Goal: Task Accomplishment & Management: Use online tool/utility

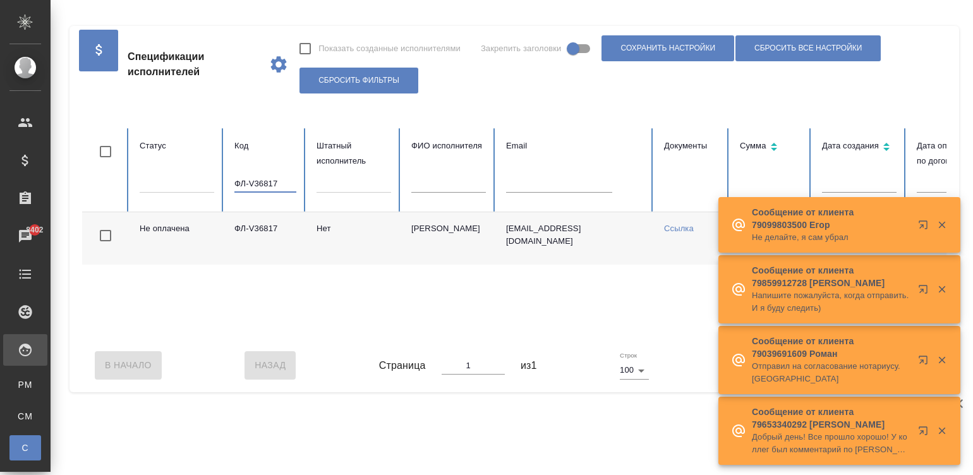
click at [266, 183] on input "ФЛ-V36817" at bounding box center [265, 184] width 62 height 18
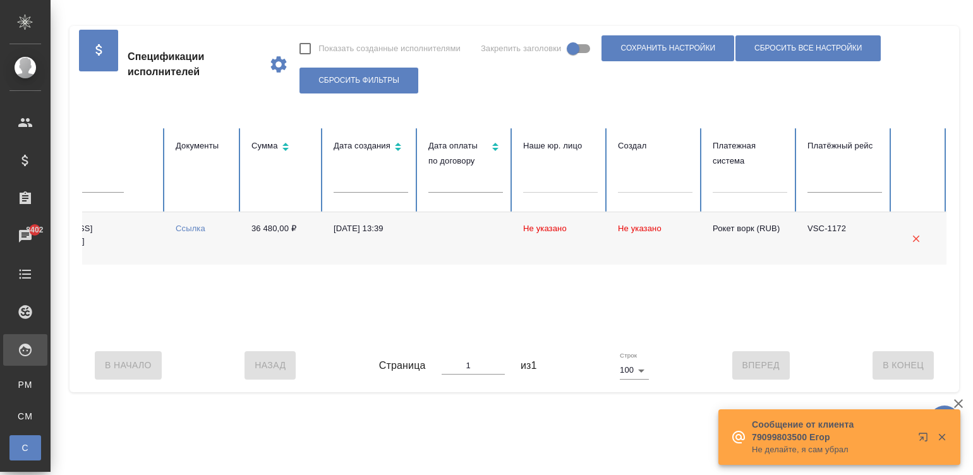
click at [220, 351] on div "В Начало Назад Страница 1 из 1 Строк 100 100 Вперед В [GEOGRAPHIC_DATA]" at bounding box center [514, 365] width 864 height 53
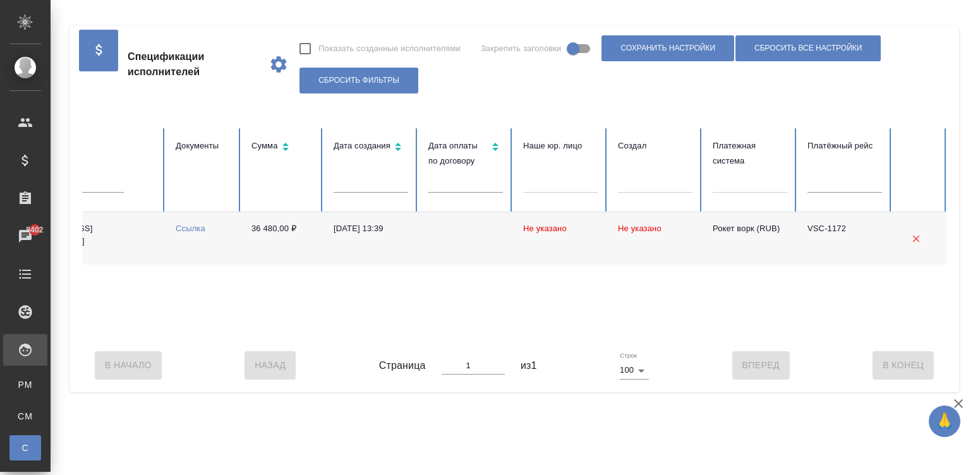
scroll to position [0, 0]
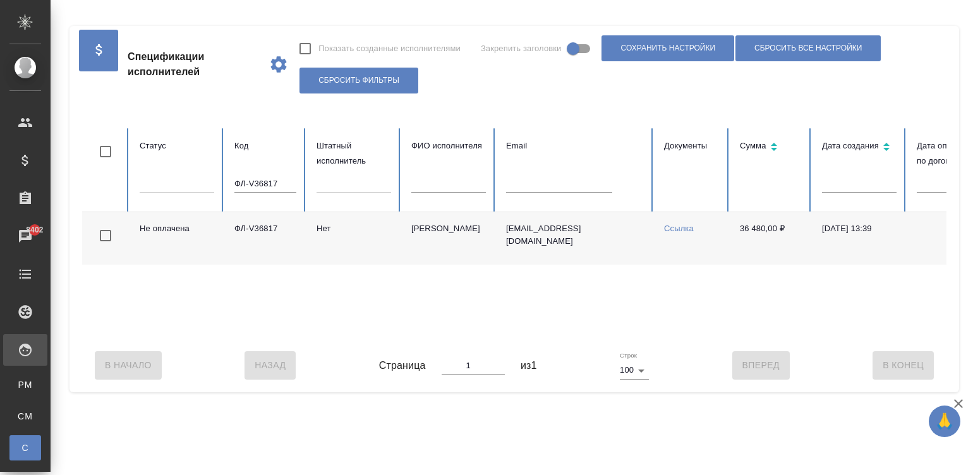
click at [262, 179] on input "ФЛ-V36817" at bounding box center [265, 184] width 62 height 18
paste input "372"
click at [260, 179] on input "ФЛ-V36372" at bounding box center [265, 184] width 62 height 18
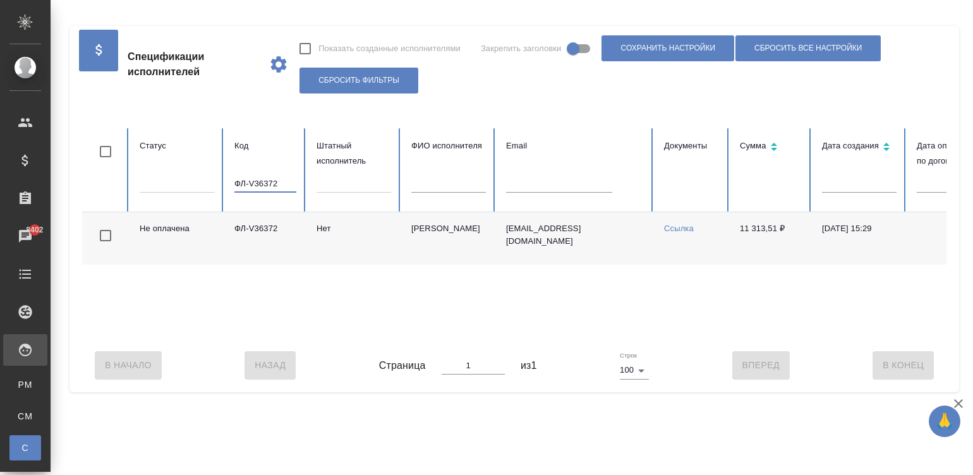
click at [260, 179] on input "ФЛ-V36372" at bounding box center [265, 184] width 62 height 18
paste input "7564"
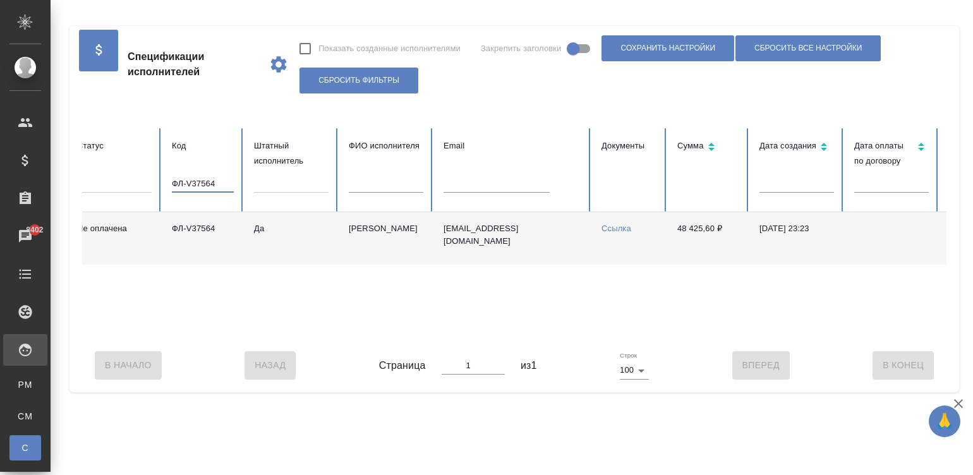
scroll to position [0, 59]
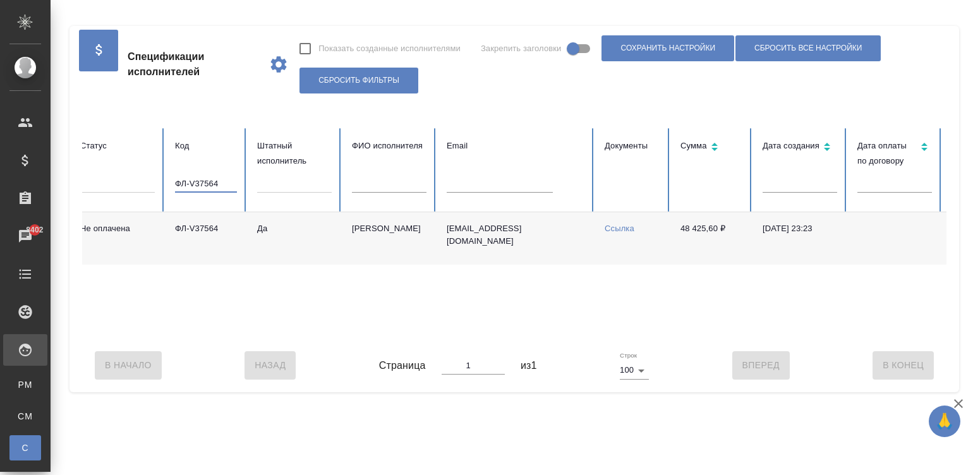
type input "ФЛ-V37564"
click at [354, 246] on td "[PERSON_NAME]" at bounding box center [389, 238] width 95 height 52
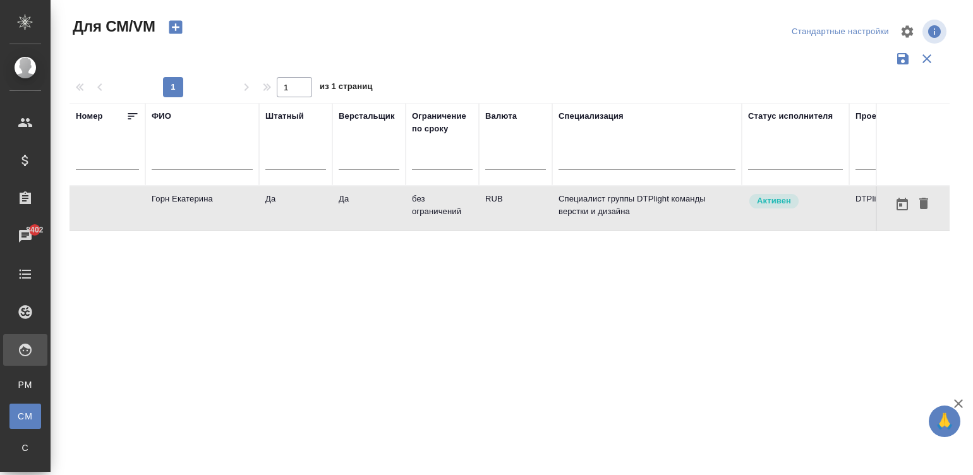
scroll to position [0, 482]
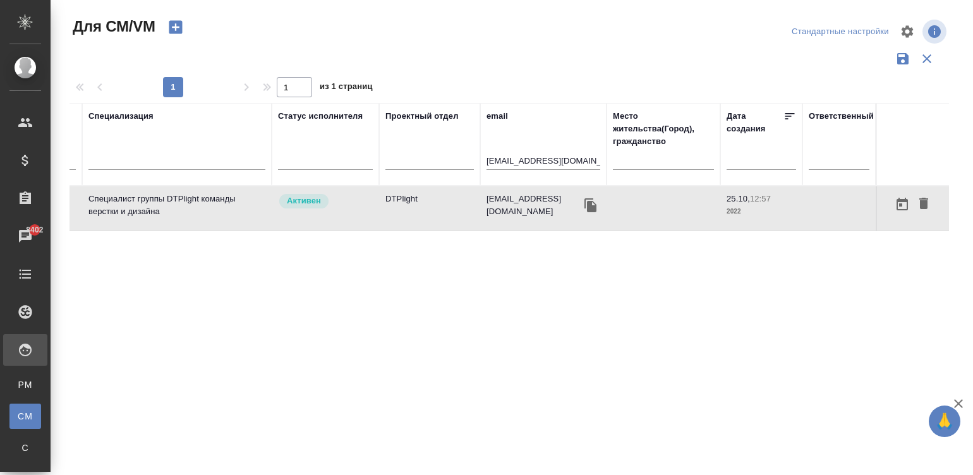
click at [512, 155] on input "e.gorn@awatera.com" at bounding box center [544, 162] width 114 height 16
paste input "xamea14@mail.ru"
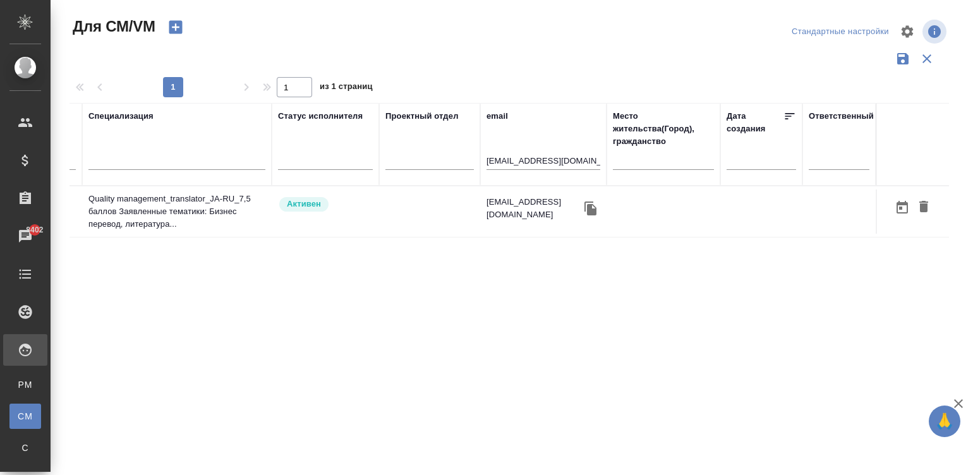
click at [514, 212] on div "XamEA14@mail.ru" at bounding box center [544, 208] width 114 height 25
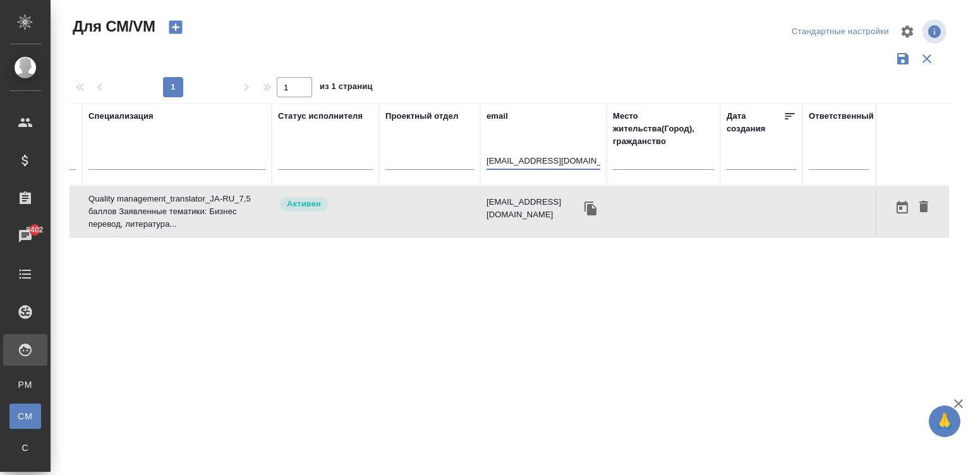
click at [549, 162] on input "xamea14@mail.ru" at bounding box center [544, 162] width 114 height 16
paste input "vkvasiatka@gmail.com"
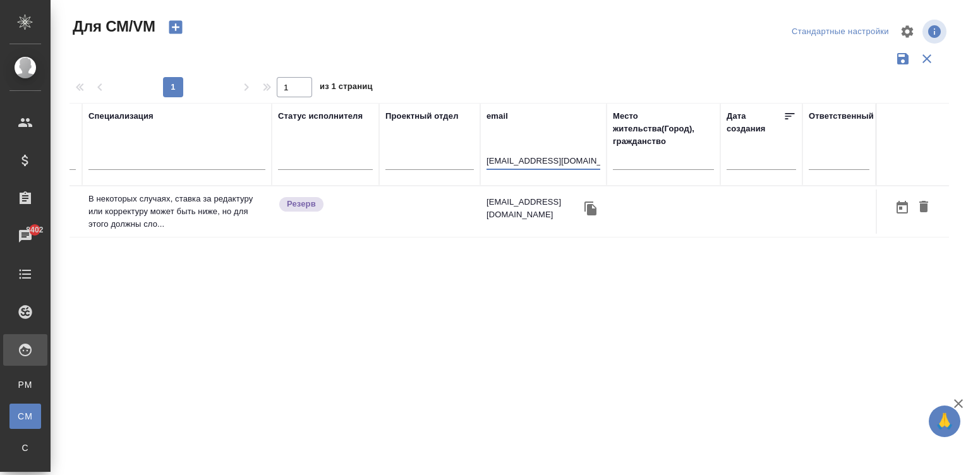
type input "vkvasiatka@gmail.com"
click at [421, 195] on td at bounding box center [429, 212] width 101 height 44
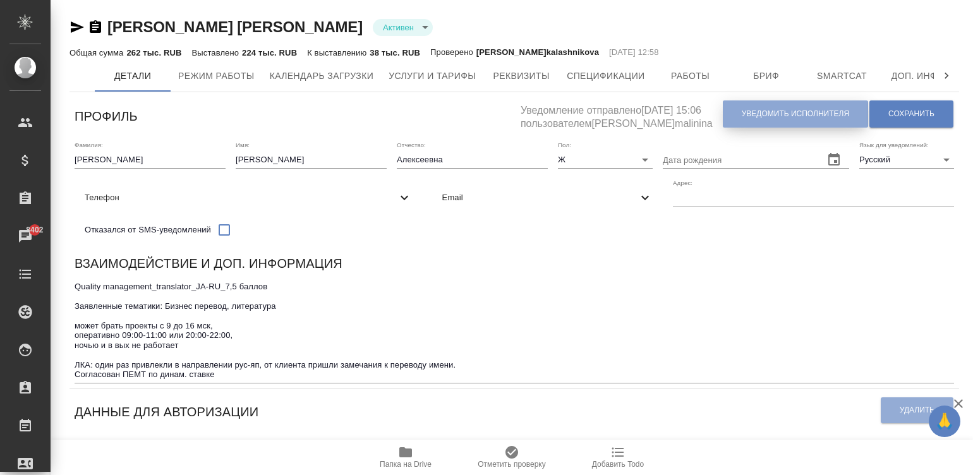
click at [765, 115] on span "Уведомить исполнителя" at bounding box center [795, 114] width 107 height 11
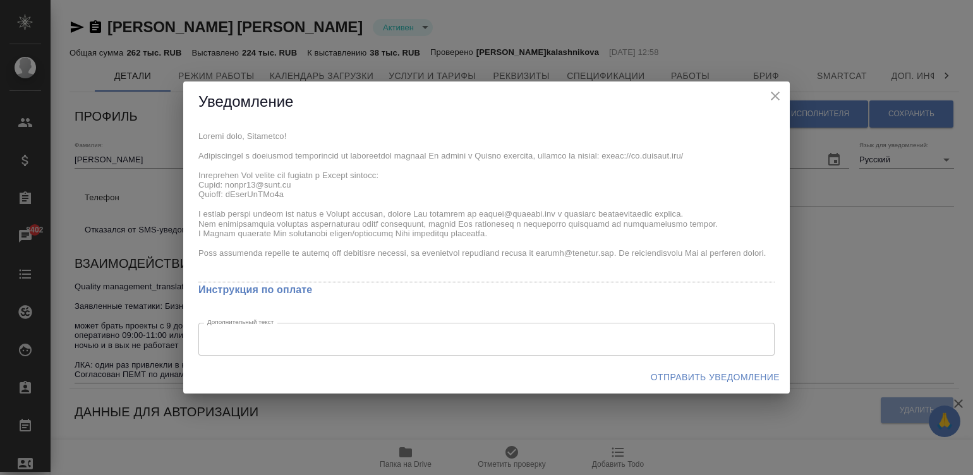
click at [182, 135] on div "Уведомление x Инструкция по оплате Дополнительный текст x Дополнительный текст …" at bounding box center [486, 237] width 973 height 475
click at [723, 375] on span "Отправить уведомление" at bounding box center [715, 378] width 129 height 16
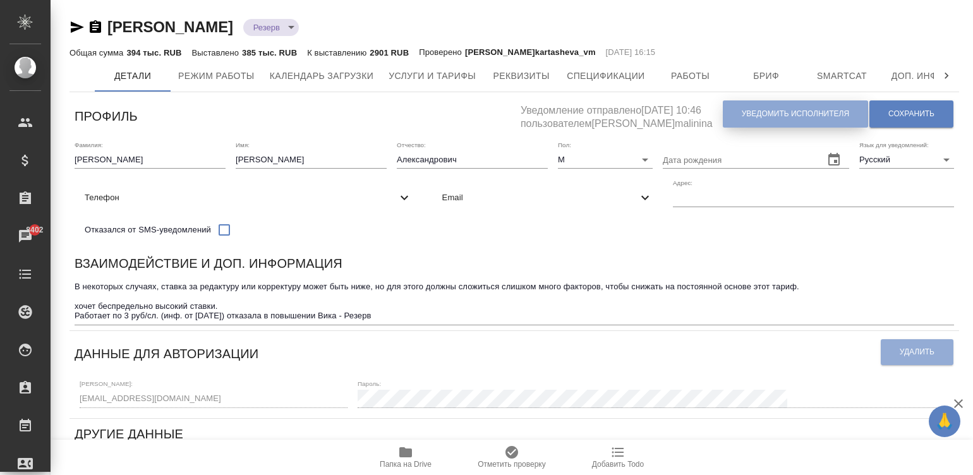
click at [758, 114] on span "Уведомить исполнителя" at bounding box center [795, 114] width 107 height 11
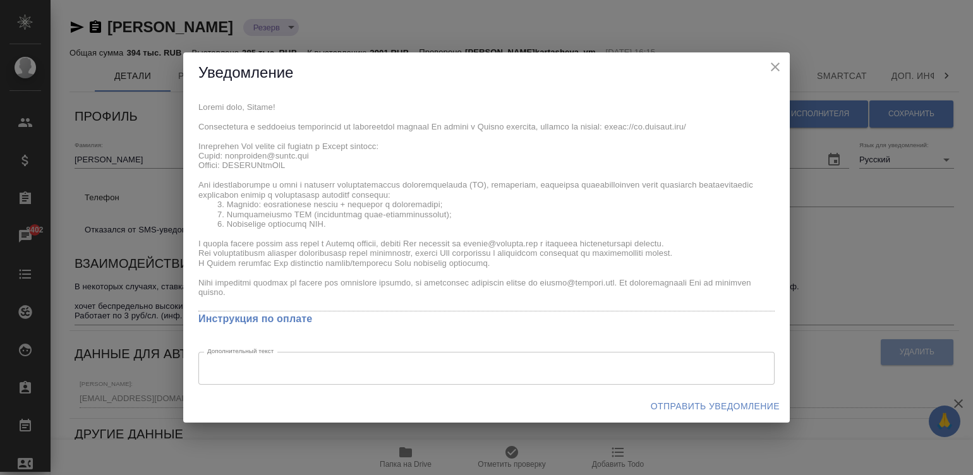
click at [184, 104] on div "x Инструкция по оплате Дополнительный текст x Дополнительный текст" at bounding box center [486, 242] width 607 height 296
click at [727, 400] on span "Отправить уведомление" at bounding box center [715, 407] width 129 height 16
click at [726, 406] on span "Отправить уведомление" at bounding box center [715, 407] width 129 height 16
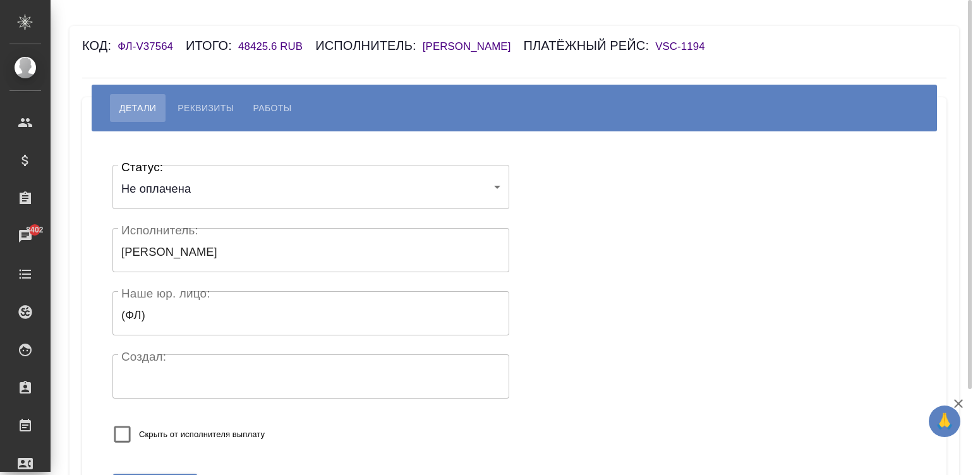
click at [214, 116] on span "Реквизиты" at bounding box center [206, 107] width 56 height 15
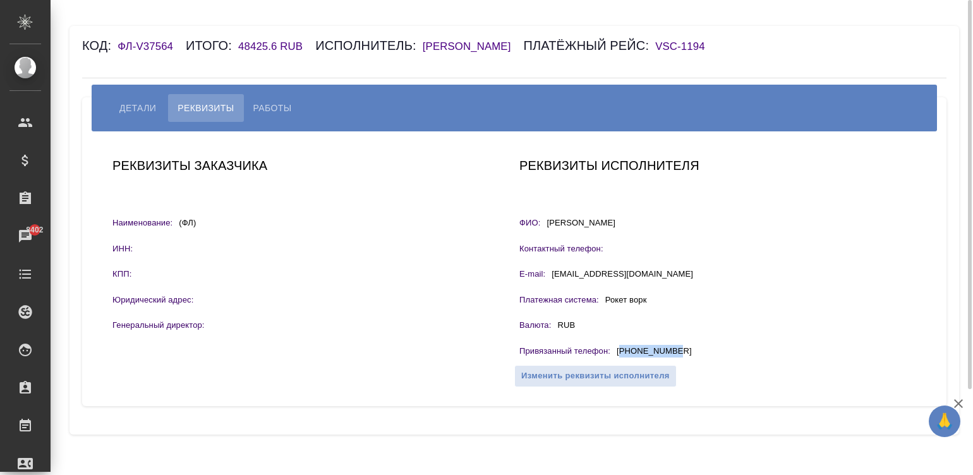
drag, startPoint x: 694, startPoint y: 366, endPoint x: 622, endPoint y: 366, distance: 71.4
click at [622, 361] on div "Привязанный телефон : [PHONE_NUMBER]" at bounding box center [717, 353] width 397 height 16
copy p "79852327994"
drag, startPoint x: 644, startPoint y: 365, endPoint x: 697, endPoint y: 369, distance: 53.2
click at [697, 361] on div "Привязанный телефон : [PHONE_NUMBER]" at bounding box center [717, 353] width 397 height 16
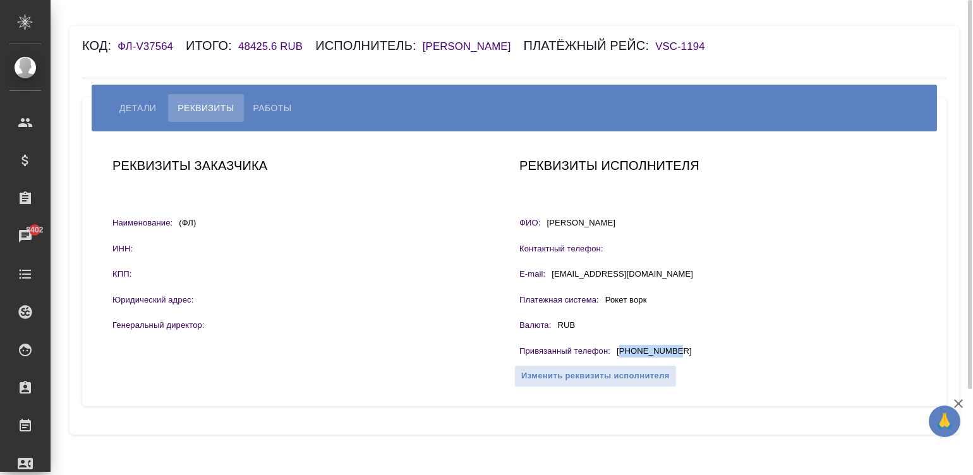
copy p "79852327994"
drag, startPoint x: 234, startPoint y: 49, endPoint x: 274, endPoint y: 49, distance: 39.8
click at [274, 49] on div "Код: ФЛ-V37564 Итого: 48425.6 RUB Исполнитель: [PERSON_NAME] рейс: VSC-1194" at bounding box center [442, 45] width 720 height 20
copy h6 "48425.6"
